Goal: Find contact information: Find contact information

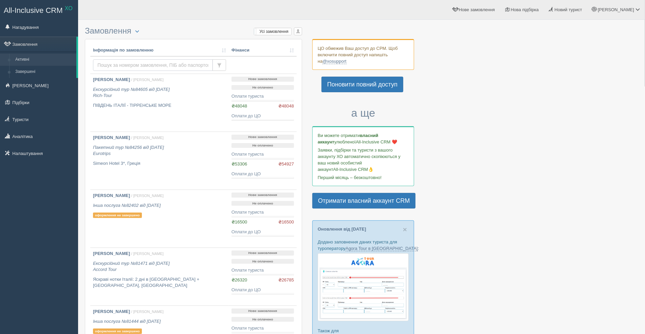
click at [133, 69] on input "text" at bounding box center [153, 65] width 120 height 12
click at [32, 121] on link "Туристи" at bounding box center [39, 119] width 78 height 15
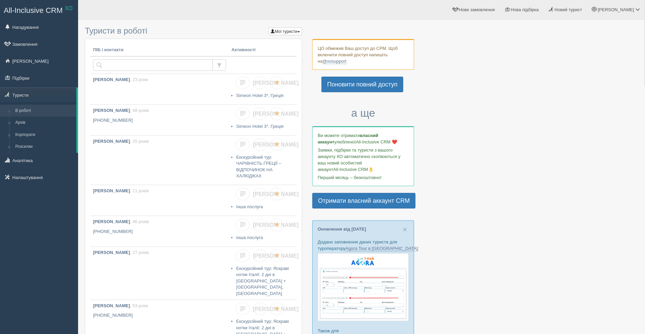
click at [174, 64] on input "text" at bounding box center [153, 65] width 120 height 12
type input "[PERSON_NAME]"
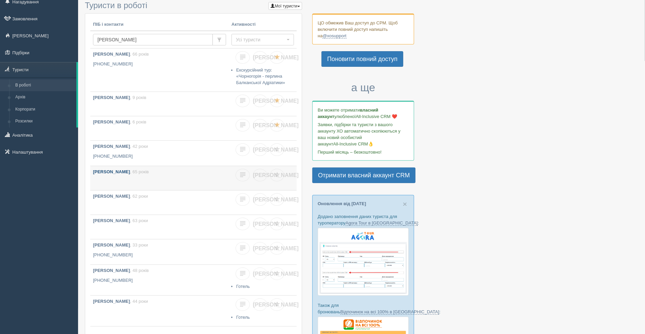
scroll to position [26, 0]
click at [130, 147] on b "Бойко Наталія Анатоліївна" at bounding box center [111, 145] width 37 height 5
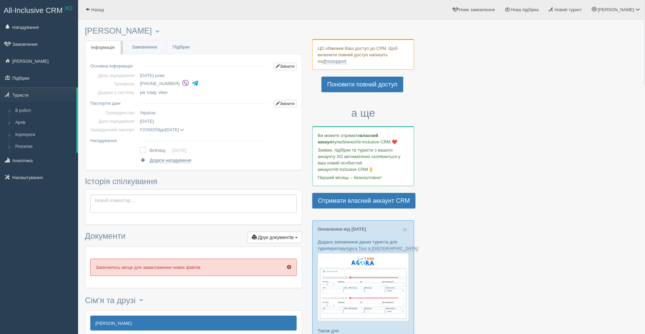
click at [169, 83] on li "+380 67 198 5163" at bounding box center [205, 83] width 131 height 9
copy tbody "[PHONE_NUMBER]"
click at [87, 8] on span at bounding box center [87, 9] width 4 height 4
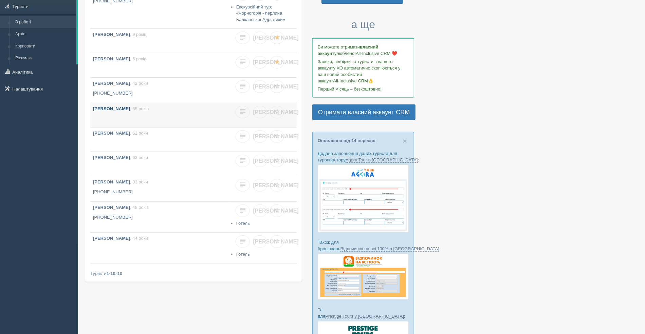
scroll to position [107, 0]
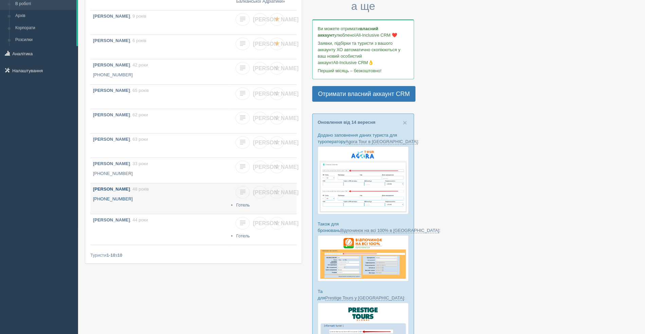
click at [106, 188] on b "[PERSON_NAME]" at bounding box center [111, 189] width 37 height 5
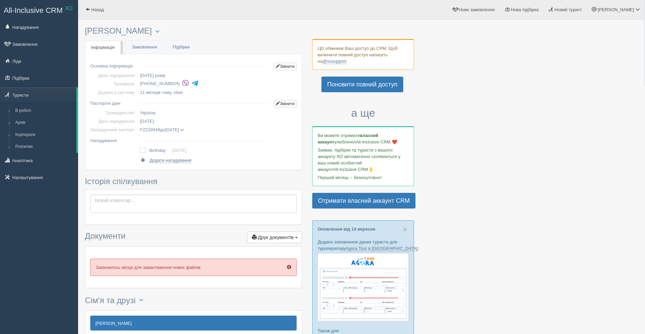
click at [138, 56] on div "Основна інформація Змінити День народження [DATE] років Телефони [PHONE_NUMBER]…" at bounding box center [193, 112] width 216 height 116
click at [145, 47] on link "Замовлення" at bounding box center [144, 47] width 37 height 14
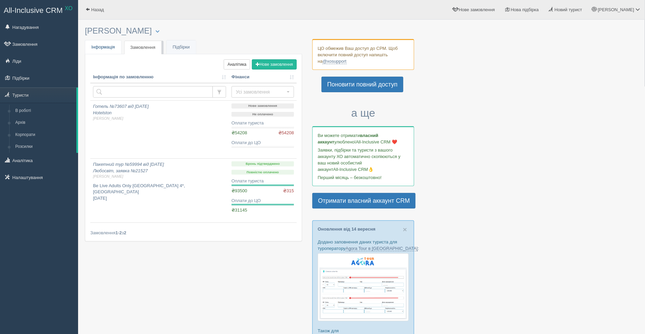
click at [112, 52] on link "Інфо Інформація" at bounding box center [103, 47] width 36 height 14
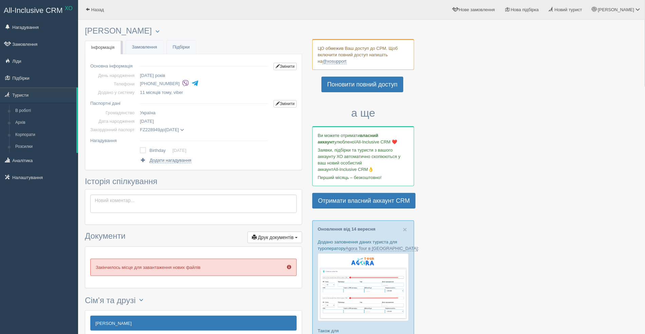
click at [173, 85] on li "[PHONE_NUMBER]" at bounding box center [205, 83] width 131 height 9
copy tbody "[PHONE_NUMBER]"
click at [84, 10] on link "Назад" at bounding box center [94, 9] width 33 height 19
